Goal: Task Accomplishment & Management: Complete application form

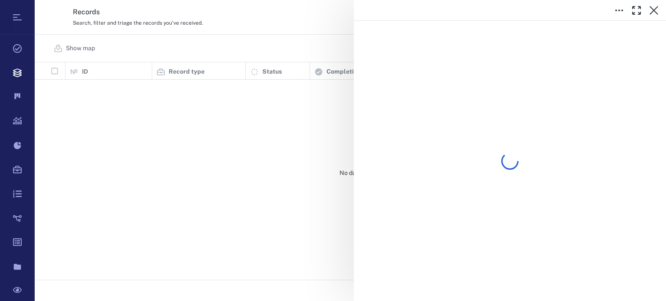
scroll to position [211, 625]
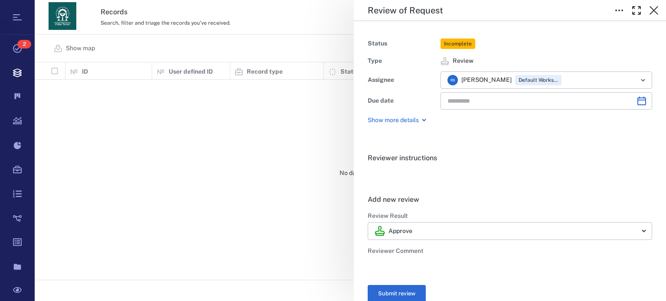
type input "**********"
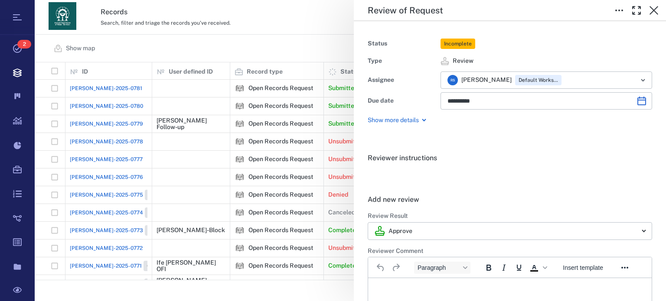
scroll to position [0, 0]
click at [656, 13] on icon "button" at bounding box center [654, 10] width 9 height 9
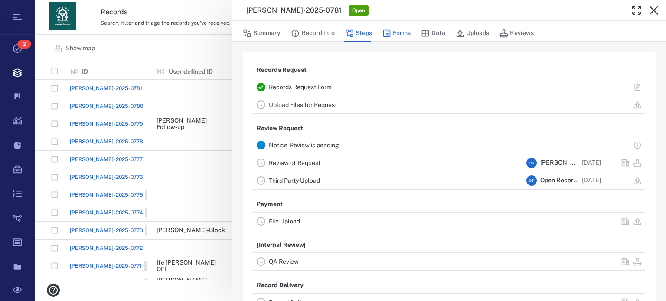
click at [404, 35] on button "Forms" at bounding box center [397, 33] width 28 height 16
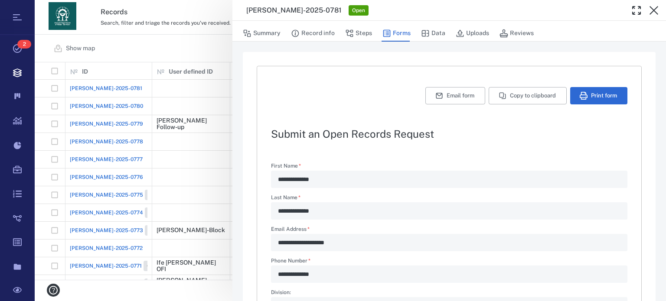
type textarea "*"
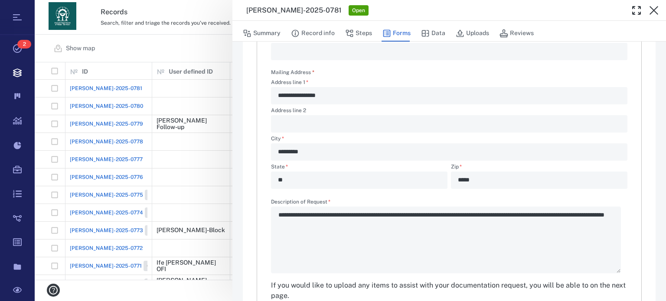
scroll to position [301, 0]
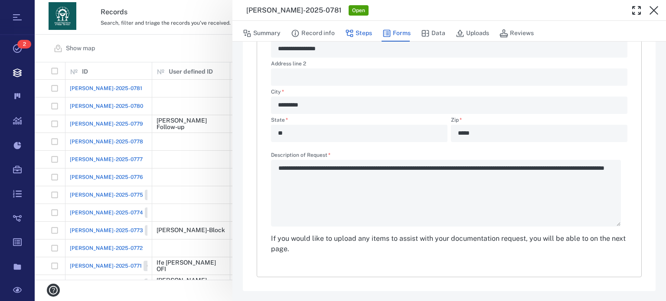
click at [359, 36] on button "Steps" at bounding box center [358, 33] width 27 height 16
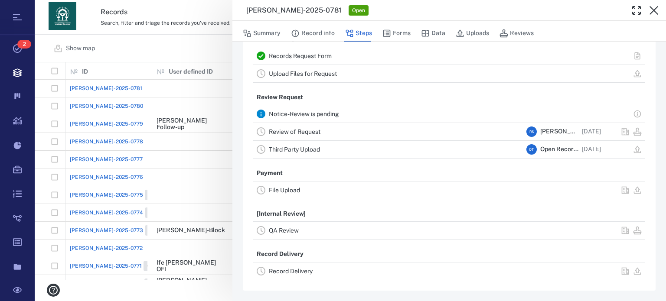
scroll to position [30, 0]
click at [275, 132] on link "Review of Request" at bounding box center [295, 133] width 52 height 7
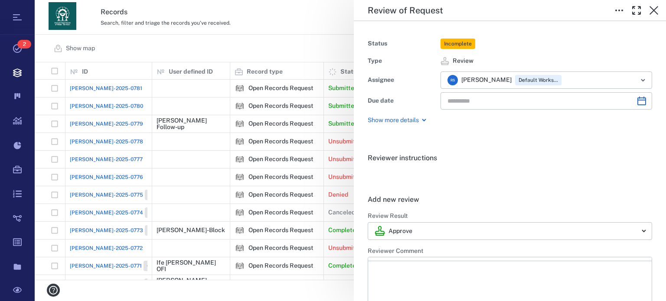
type input "**********"
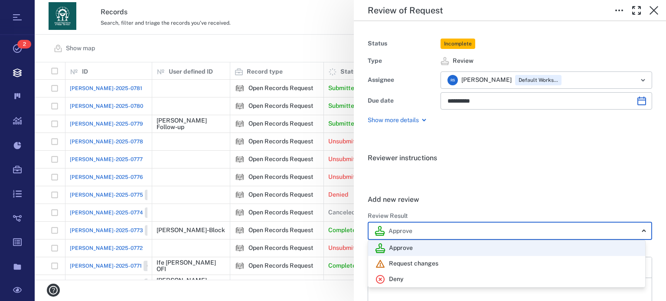
click at [637, 227] on body "Tasks 2 Records Boards Dashboard Reports Record types Guide steps Rules Form bu…" at bounding box center [333, 150] width 666 height 301
click at [560, 279] on div "Deny" at bounding box center [506, 280] width 263 height 10
type input "******"
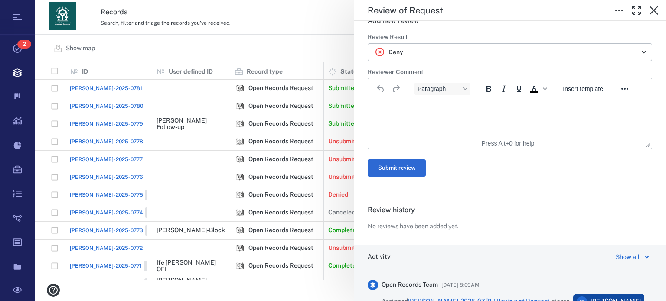
scroll to position [208, 0]
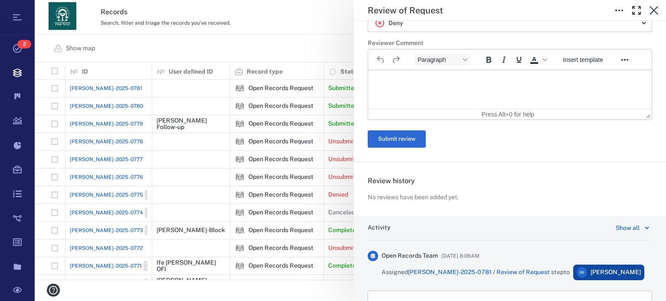
click at [501, 92] on html at bounding box center [510, 81] width 284 height 22
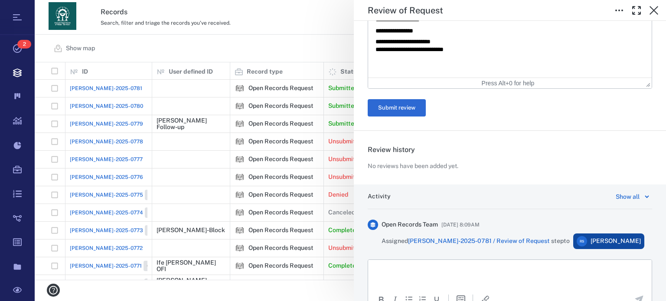
scroll to position [480, 0]
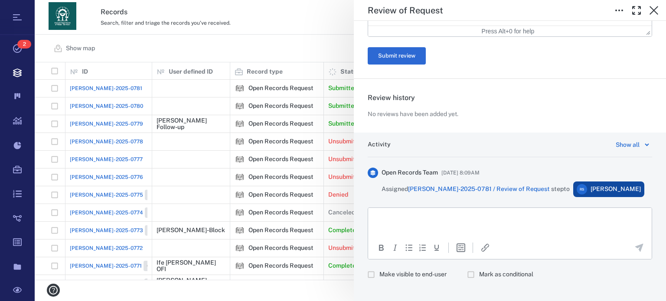
click at [569, 226] on html at bounding box center [510, 219] width 284 height 22
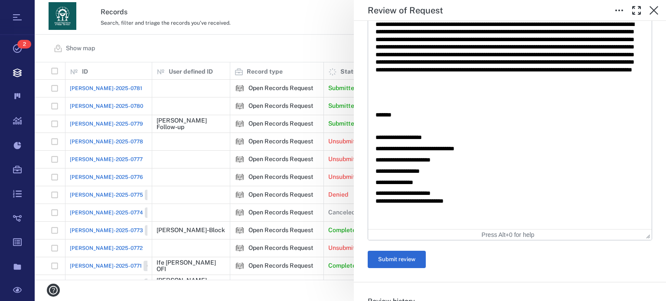
scroll to position [280, 0]
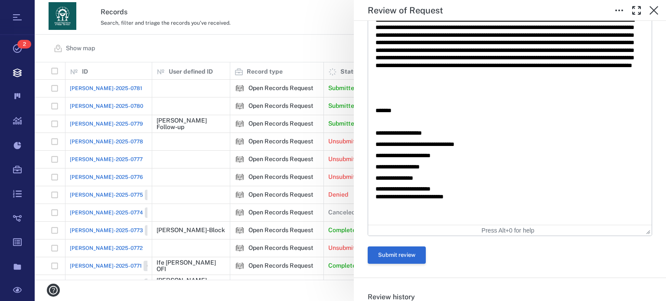
click at [416, 251] on button "Submit review" at bounding box center [397, 255] width 58 height 17
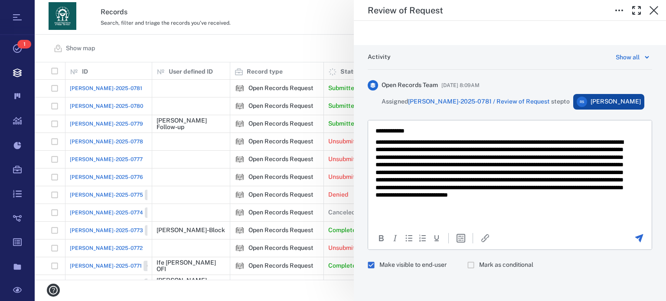
scroll to position [0, 0]
